Goal: Information Seeking & Learning: Learn about a topic

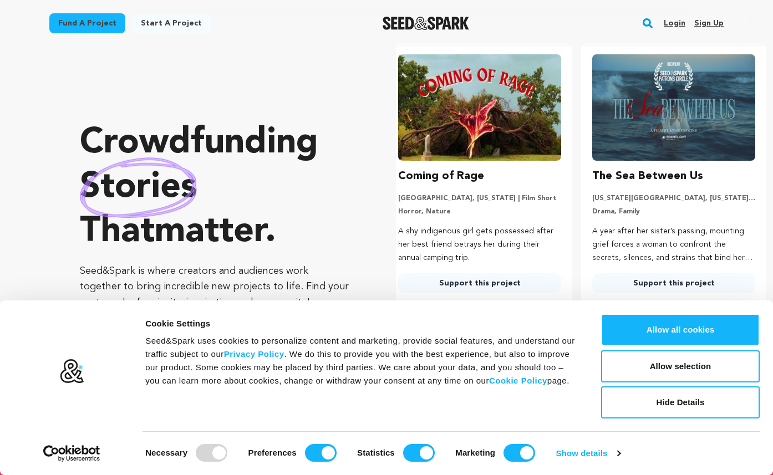
scroll to position [45, 0]
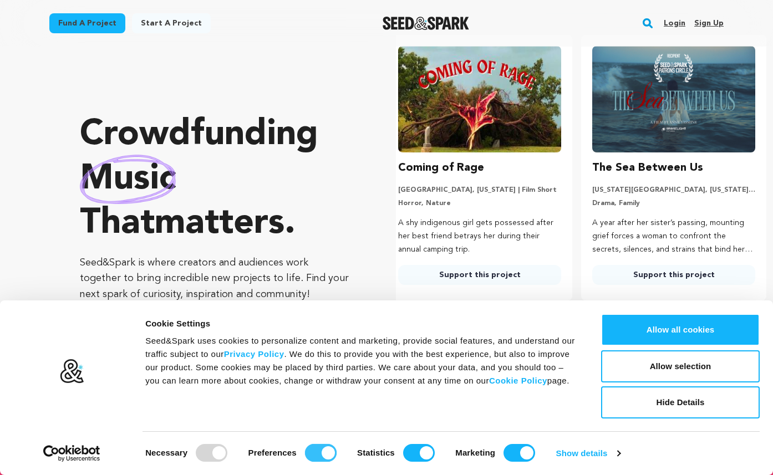
click at [322, 447] on input "Preferences" at bounding box center [321, 453] width 32 height 18
checkbox input "false"
click at [409, 449] on input "Statistics" at bounding box center [419, 453] width 32 height 18
checkbox input "false"
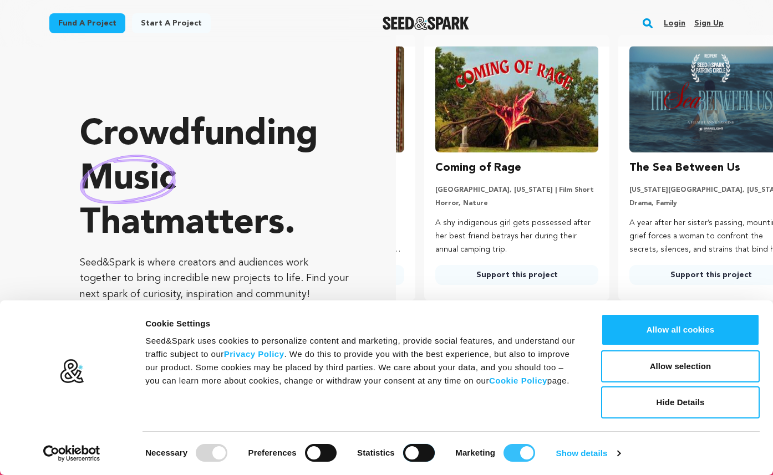
scroll to position [0, 18]
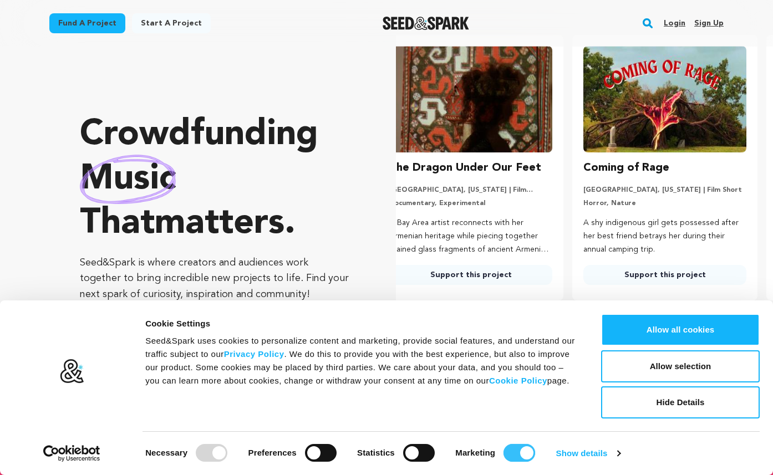
click at [513, 448] on input "Marketing" at bounding box center [520, 453] width 32 height 18
checkbox input "false"
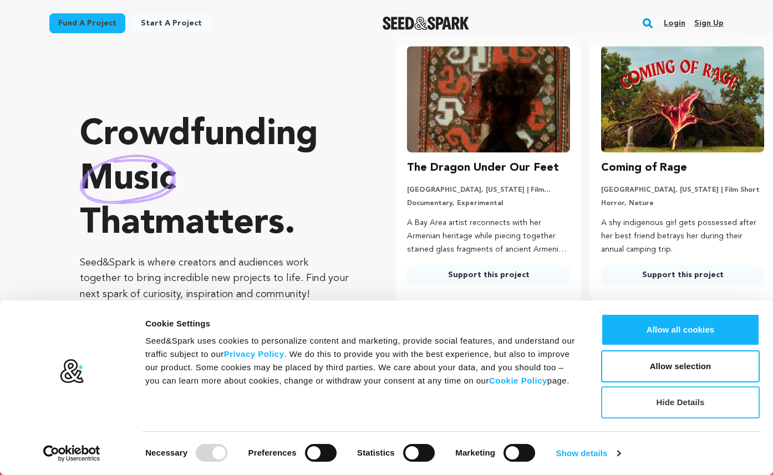
click at [666, 410] on button "Hide Details" at bounding box center [680, 403] width 159 height 32
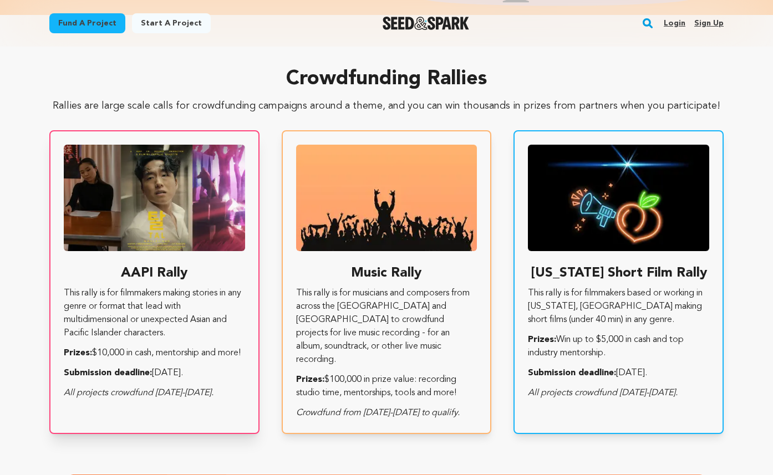
click at [230, 290] on p "This rally is for filmmakers making stories in any genre or format that lead wi…" at bounding box center [154, 313] width 181 height 53
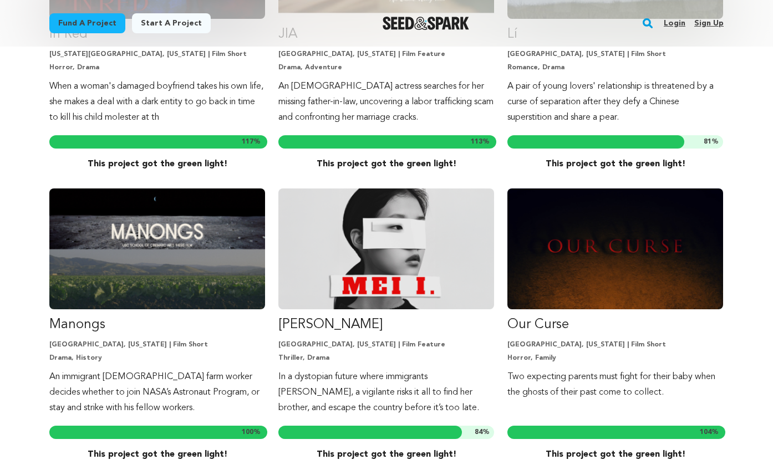
scroll to position [2218, 0]
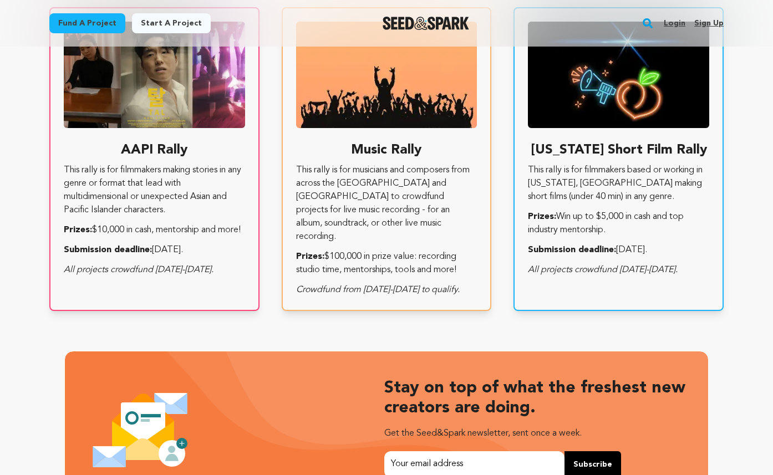
scroll to position [0, 203]
click at [400, 202] on p "This rally is for musicians and composers from across the [GEOGRAPHIC_DATA] and…" at bounding box center [386, 204] width 181 height 80
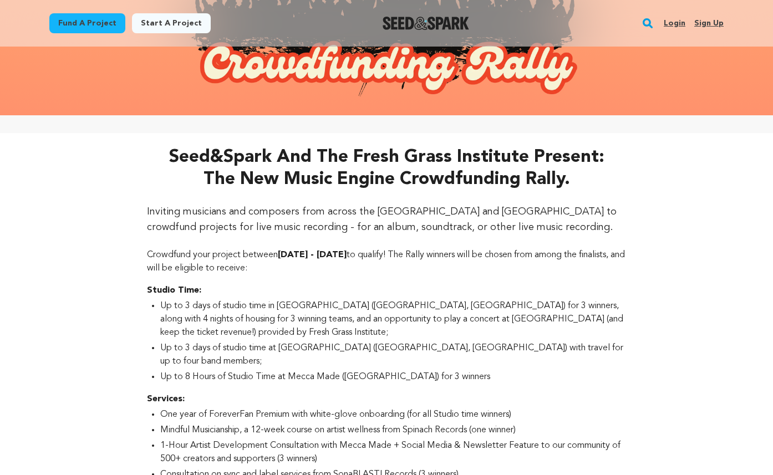
scroll to position [317, 0]
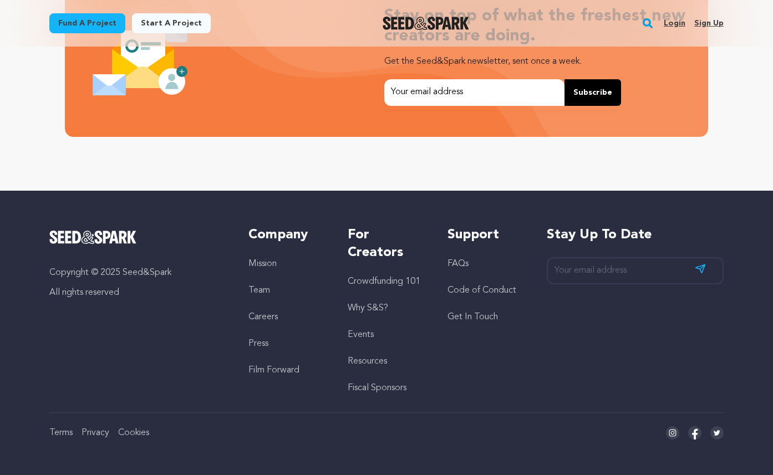
scroll to position [0, 2]
click at [265, 265] on link "Mission" at bounding box center [262, 264] width 28 height 9
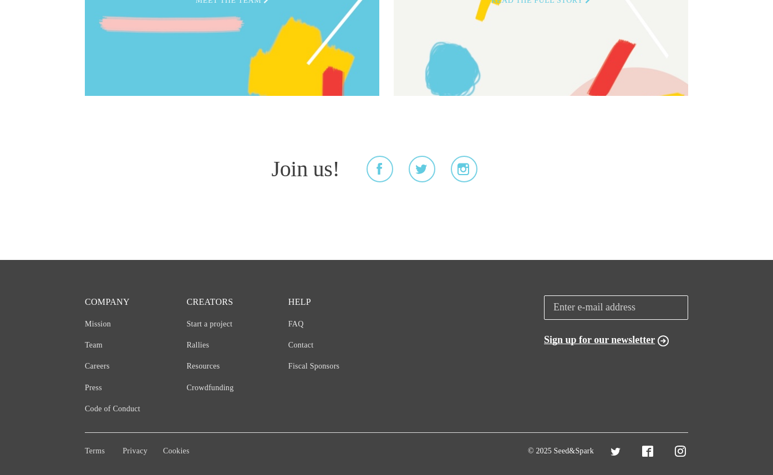
scroll to position [2903, 0]
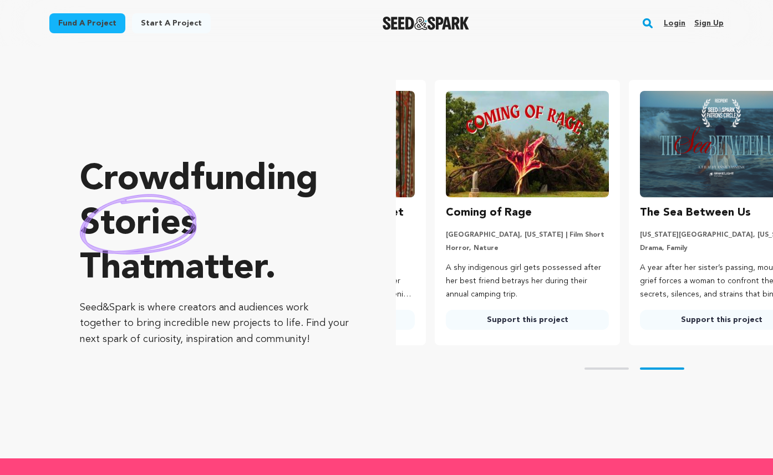
scroll to position [0, 203]
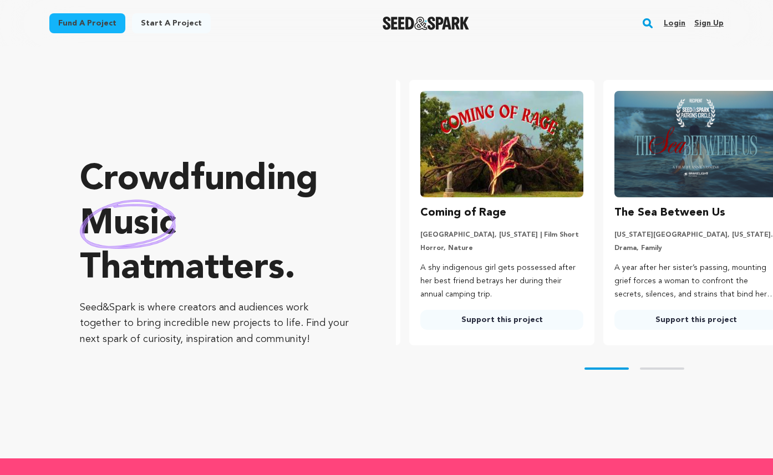
click at [668, 172] on img at bounding box center [696, 144] width 163 height 106
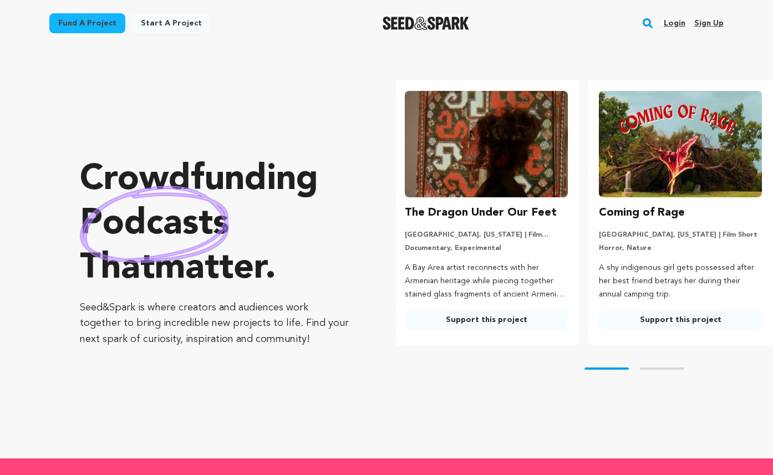
scroll to position [0, 0]
